Goal: Task Accomplishment & Management: Manage account settings

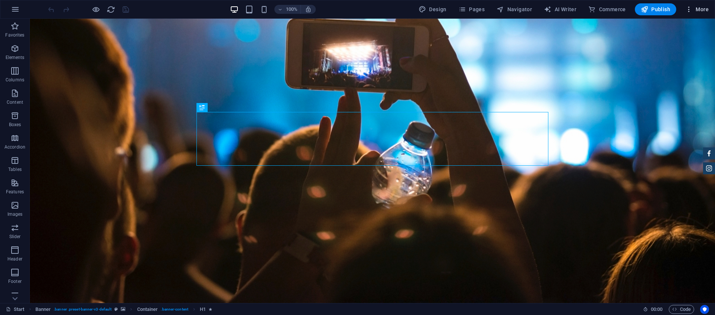
click at [699, 6] on span "More" at bounding box center [698, 9] width 24 height 7
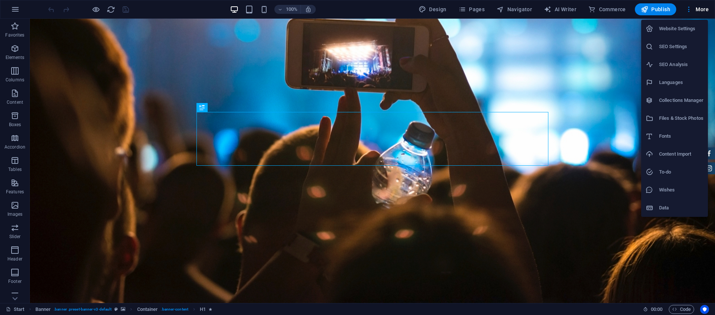
click at [686, 153] on h6 "Content Import" at bounding box center [682, 154] width 44 height 9
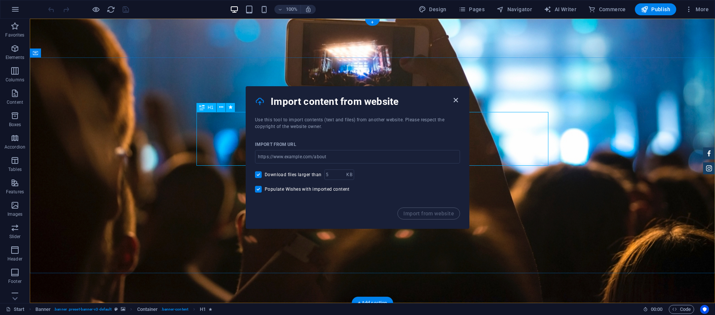
click at [456, 99] on icon "button" at bounding box center [456, 100] width 9 height 9
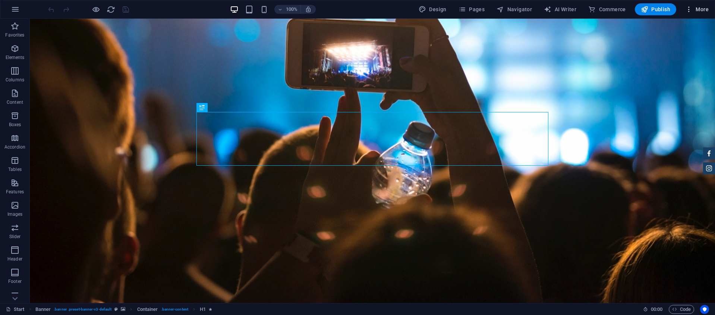
click at [690, 13] on button "More" at bounding box center [697, 9] width 29 height 12
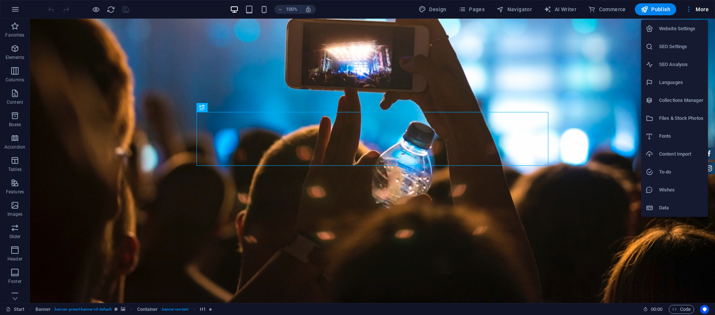
click at [677, 80] on h6 "Languages" at bounding box center [682, 82] width 44 height 9
select select "55"
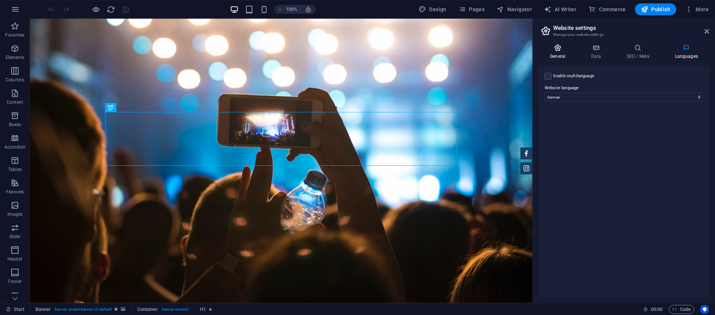
click at [561, 48] on icon at bounding box center [558, 47] width 38 height 7
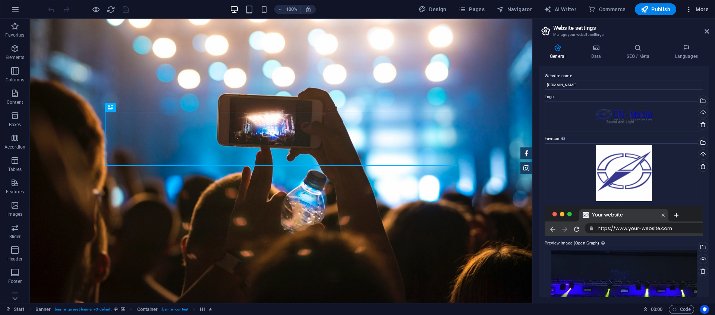
click at [696, 6] on span "More" at bounding box center [698, 9] width 24 height 7
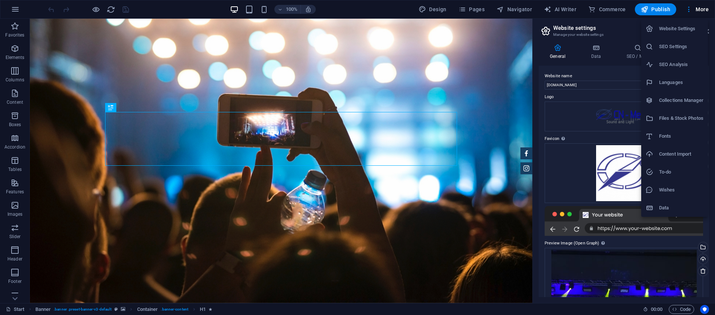
click at [16, 15] on div at bounding box center [357, 157] width 715 height 315
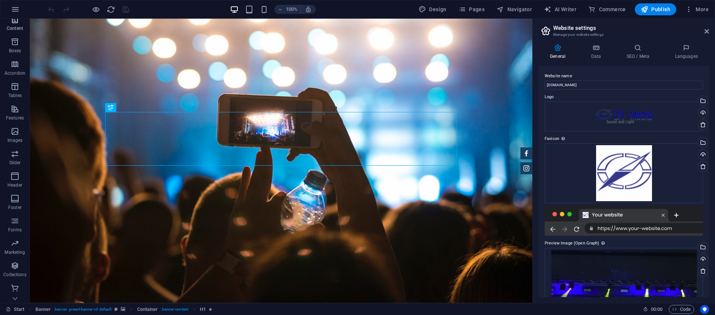
scroll to position [74, 0]
click at [11, 9] on icon "button" at bounding box center [15, 9] width 9 height 9
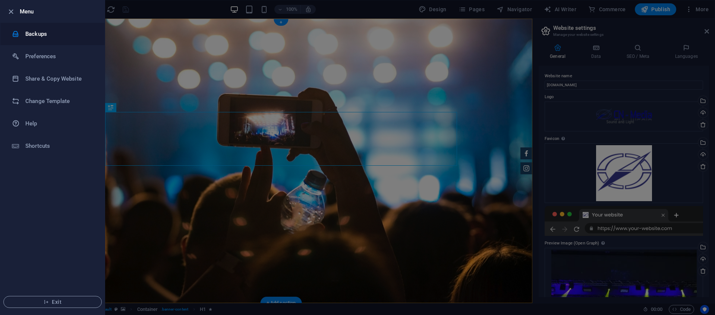
click at [32, 36] on h6 "Backups" at bounding box center [59, 33] width 69 height 9
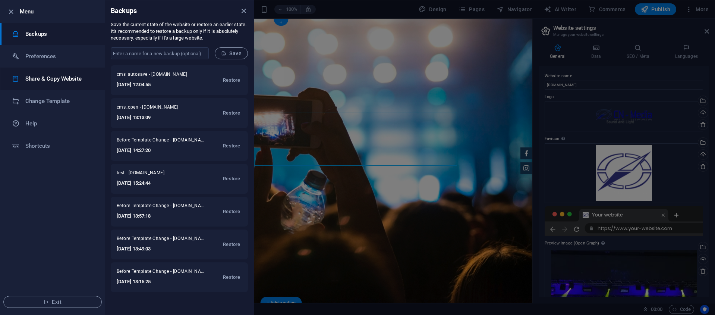
click at [62, 75] on h6 "Share & Copy Website" at bounding box center [59, 78] width 69 height 9
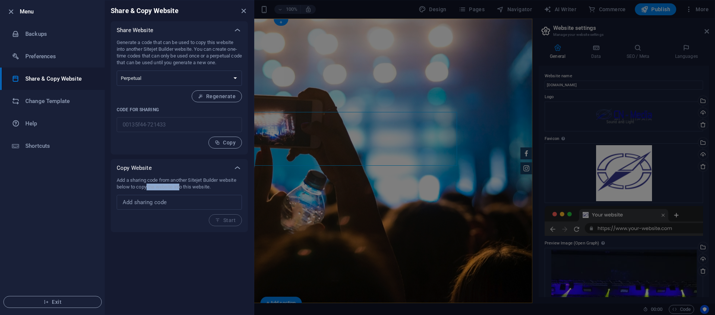
drag, startPoint x: 148, startPoint y: 183, endPoint x: 180, endPoint y: 183, distance: 32.1
click at [180, 183] on p "Add a sharing code from another Sitejet Builder website below to copy the websi…" at bounding box center [179, 183] width 125 height 13
click at [181, 183] on p "Add a sharing code from another Sitejet Builder website below to copy the websi…" at bounding box center [179, 183] width 125 height 13
click at [43, 55] on h6 "Preferences" at bounding box center [59, 56] width 69 height 9
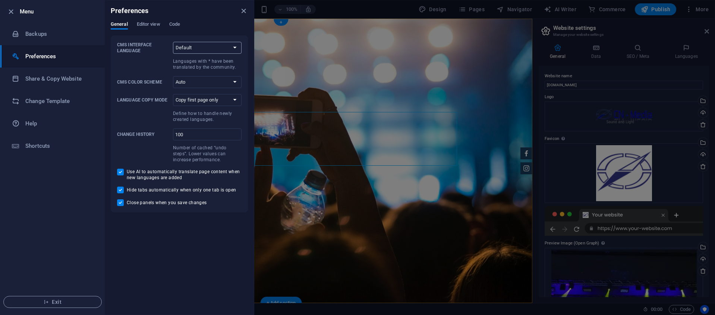
select select "de"
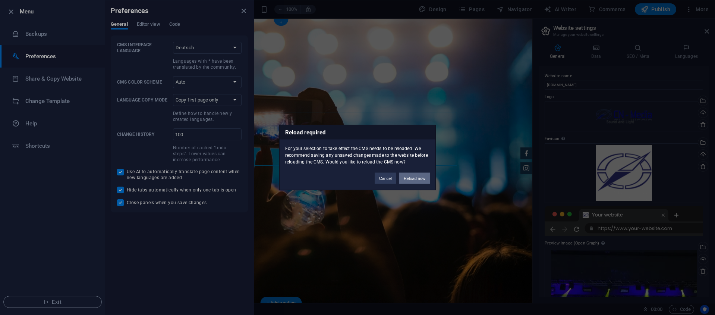
click at [423, 180] on button "Reload now" at bounding box center [415, 178] width 31 height 11
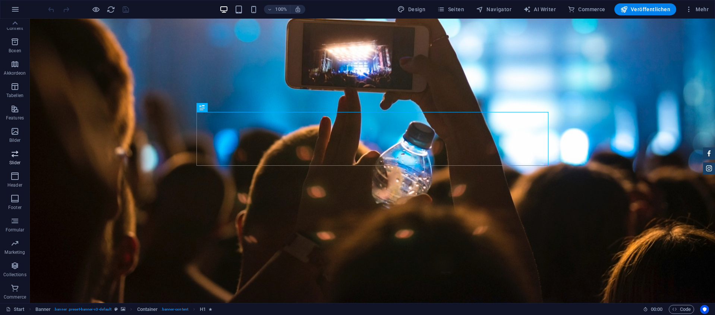
scroll to position [72, 0]
click at [18, 11] on icon "button" at bounding box center [15, 9] width 9 height 9
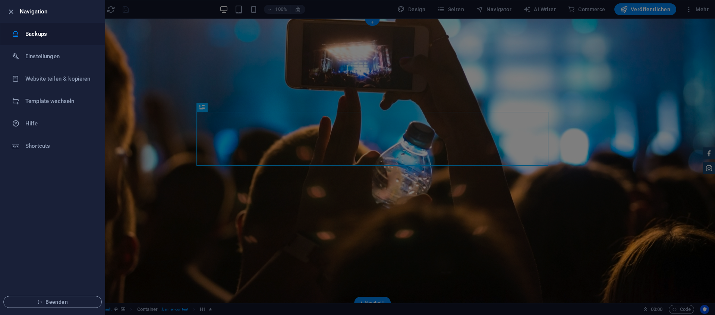
click at [60, 40] on li "Backups" at bounding box center [52, 34] width 104 height 22
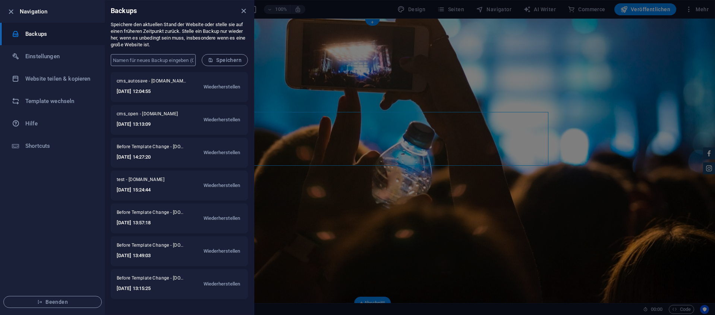
click at [159, 59] on input "text" at bounding box center [153, 60] width 85 height 12
type input "neu vor Wechsel"
click at [231, 60] on span "Speichern" at bounding box center [225, 60] width 34 height 6
